Goal: Task Accomplishment & Management: Complete application form

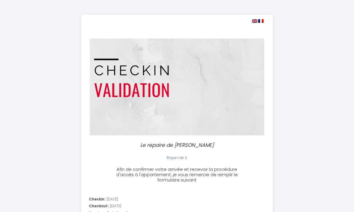
select select
select select "17:00"
select select "10:00"
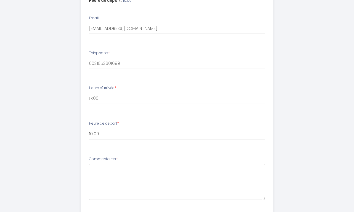
scroll to position [256, 0]
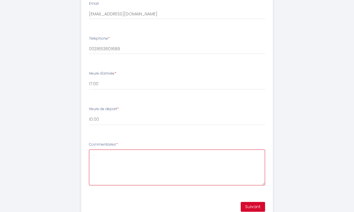
click at [98, 155] on textarea "." at bounding box center [177, 168] width 177 height 36
click at [210, 157] on textarea "." at bounding box center [177, 168] width 177 height 36
click at [254, 206] on button "Suivant" at bounding box center [253, 207] width 24 height 10
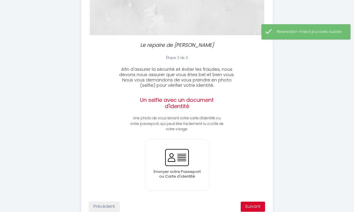
scroll to position [101, 0]
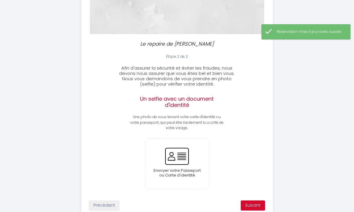
click at [184, 166] on input "file" at bounding box center [177, 164] width 64 height 51
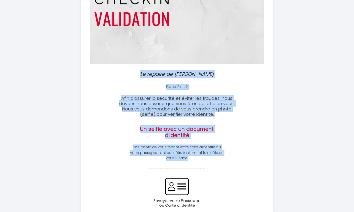
scroll to position [71, 0]
click at [266, 122] on div "Étape 2 de 2 Afin d'assurer la sécurité et éviter les fraudes, nous devons nous…" at bounding box center [177, 164] width 191 height 161
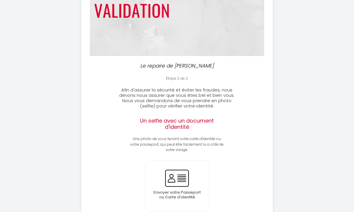
scroll to position [102, 0]
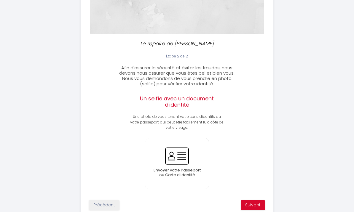
click at [180, 166] on input "file" at bounding box center [177, 164] width 64 height 51
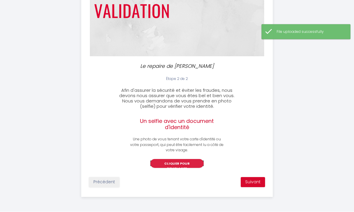
scroll to position [105, 0]
click at [187, 164] on button "Cliquer pour remplacer" at bounding box center [176, 164] width 53 height 9
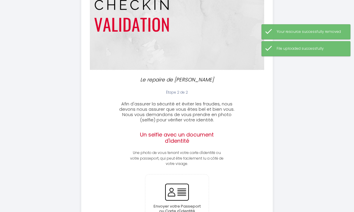
click at [185, 193] on input "file" at bounding box center [177, 200] width 64 height 51
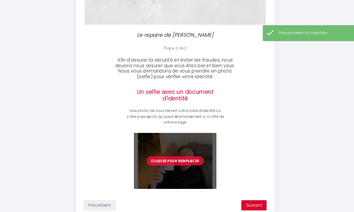
scroll to position [120, 0]
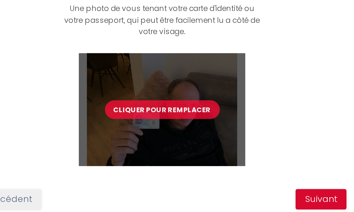
click at [139, 120] on div "Cliquer pour remplacer" at bounding box center [177, 147] width 191 height 54
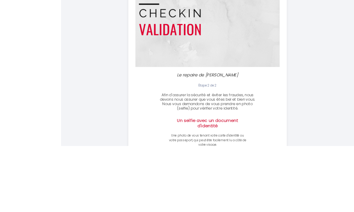
scroll to position [55, 0]
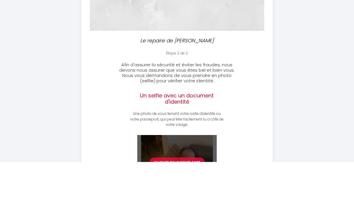
click at [252, 190] on div "Étape 2 de 2 Afin d'assurer la sécurité et éviter les fraudes, nous devons nous…" at bounding box center [177, 182] width 191 height 163
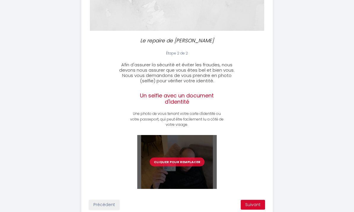
click at [254, 205] on button "Suivant" at bounding box center [253, 205] width 24 height 10
